Goal: Navigation & Orientation: Find specific page/section

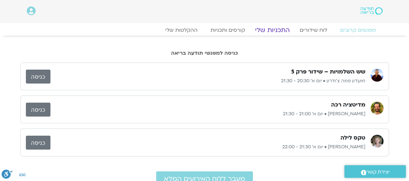
click at [274, 30] on link "התכניות שלי" at bounding box center [272, 30] width 50 height 8
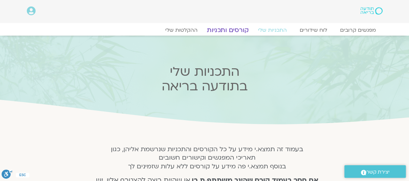
click at [238, 29] on link "קורסים ותכניות" at bounding box center [227, 30] width 57 height 8
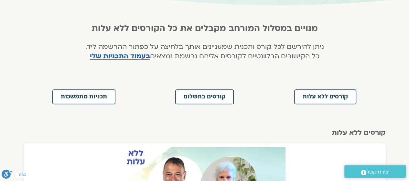
scroll to position [116, 0]
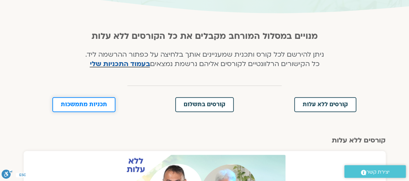
click at [77, 103] on span "תכניות מתמשכות" at bounding box center [84, 105] width 46 height 6
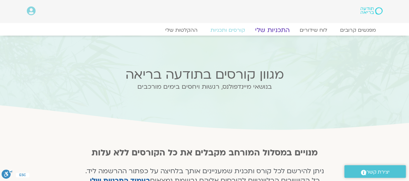
click at [270, 28] on link "התכניות שלי" at bounding box center [272, 30] width 50 height 8
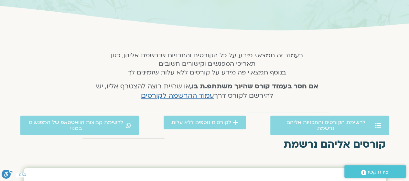
scroll to position [129, 0]
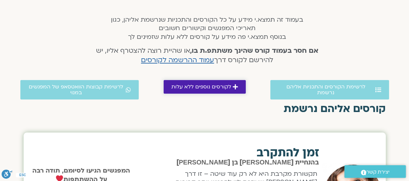
click at [214, 84] on span "לקורסים נוספים ללא עלות" at bounding box center [201, 87] width 60 height 6
